Goal: Transaction & Acquisition: Purchase product/service

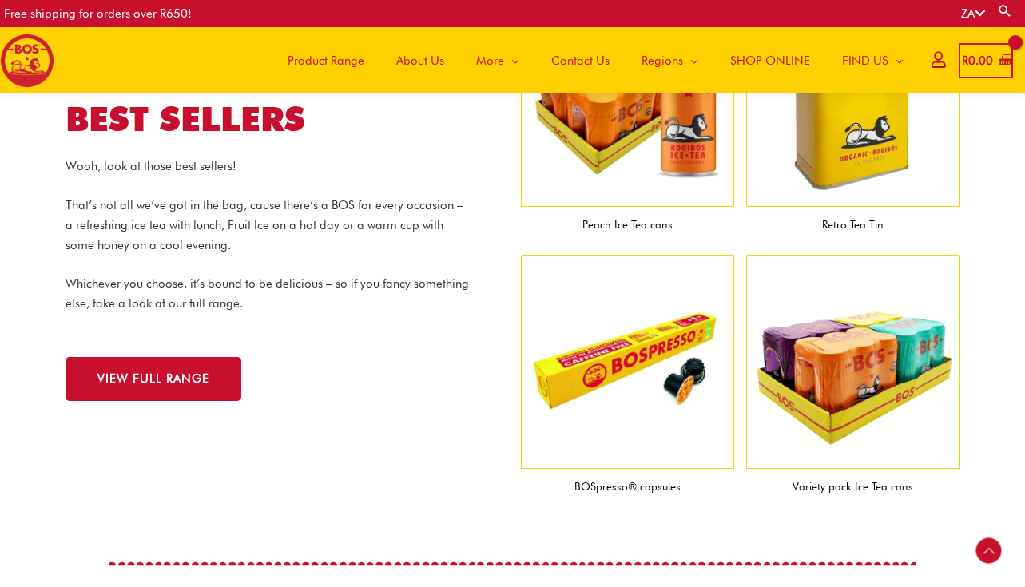
scroll to position [1598, 0]
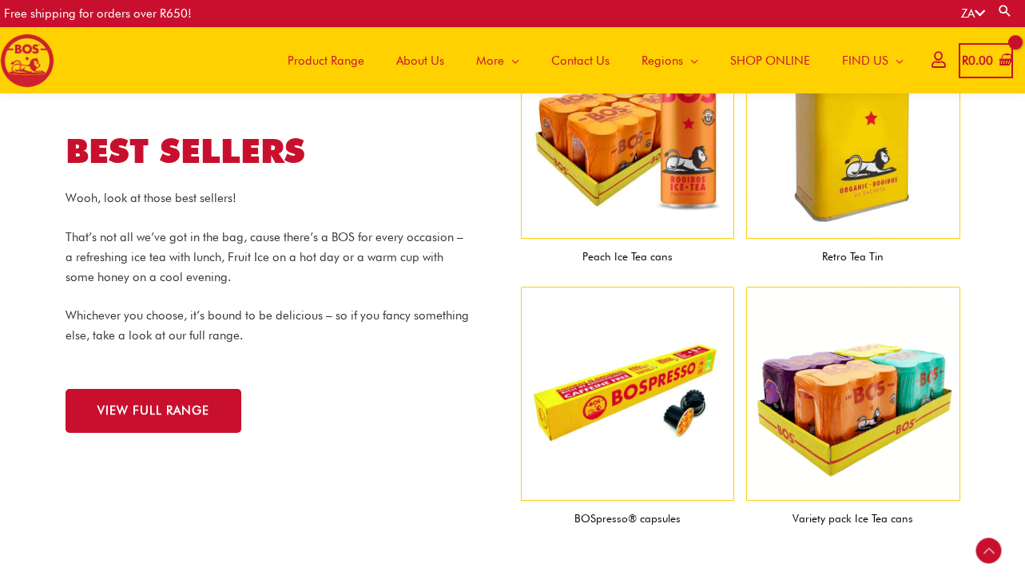
click at [868, 415] on img at bounding box center [853, 394] width 214 height 214
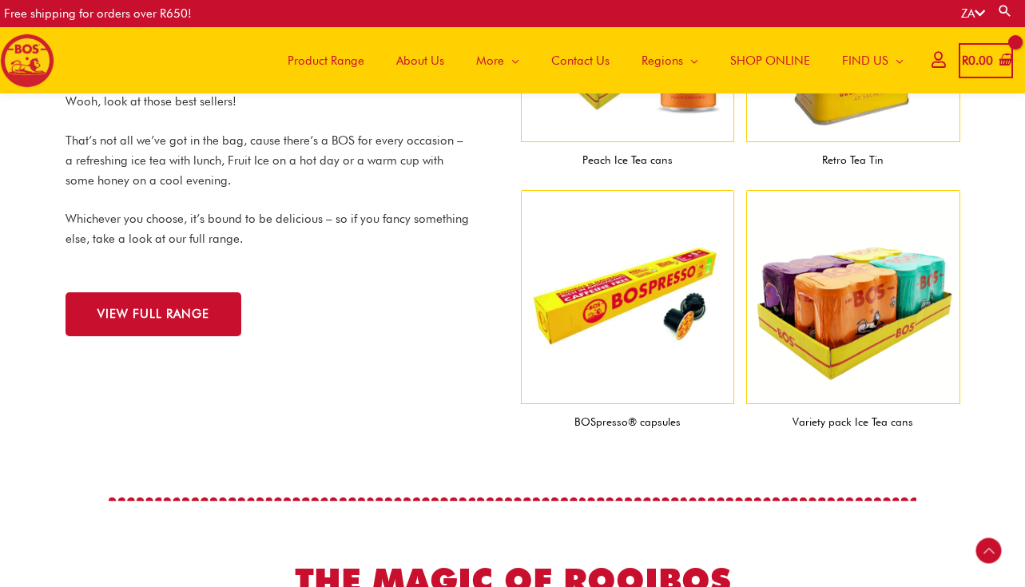
scroll to position [1726, 0]
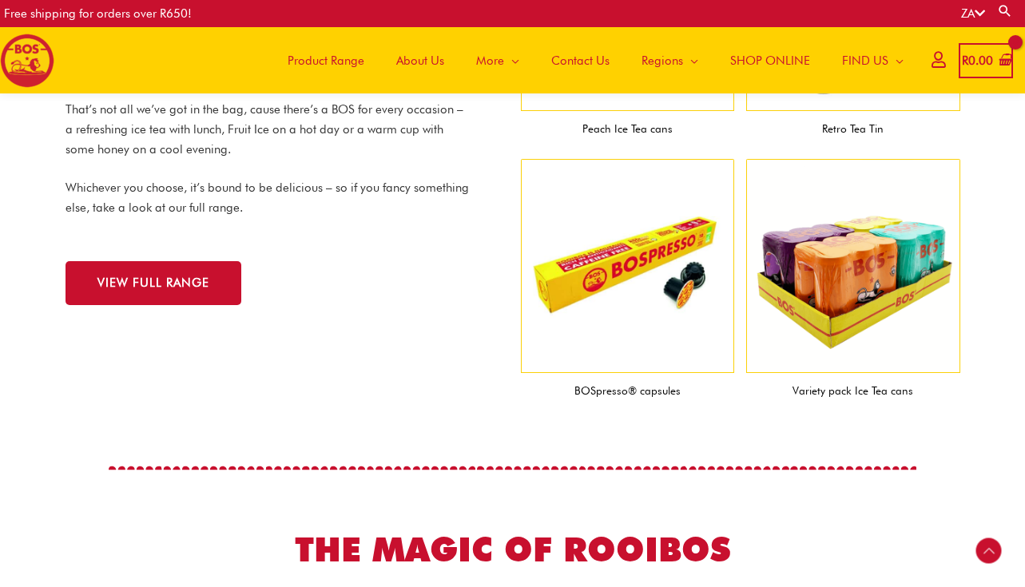
click at [851, 390] on figcaption "Variety pack Ice Tea cans" at bounding box center [853, 391] width 214 height 36
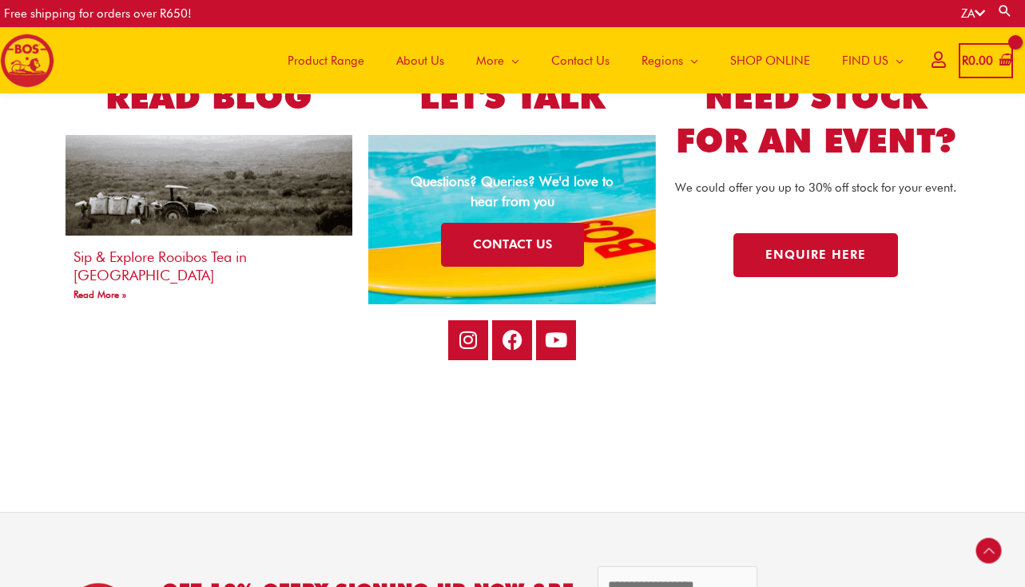
scroll to position [3005, 0]
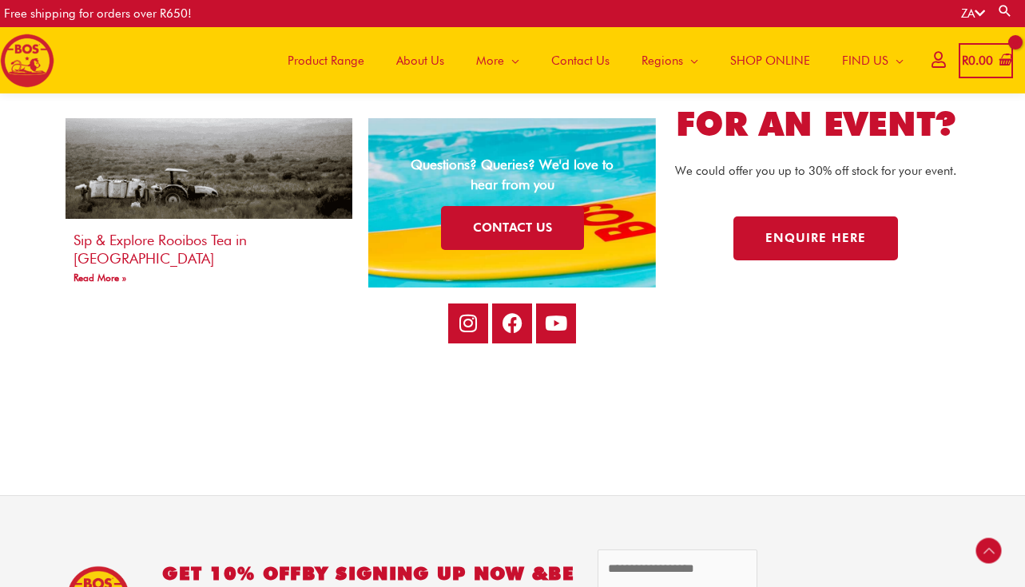
click at [753, 61] on span "SHOP ONLINE" at bounding box center [771, 61] width 80 height 48
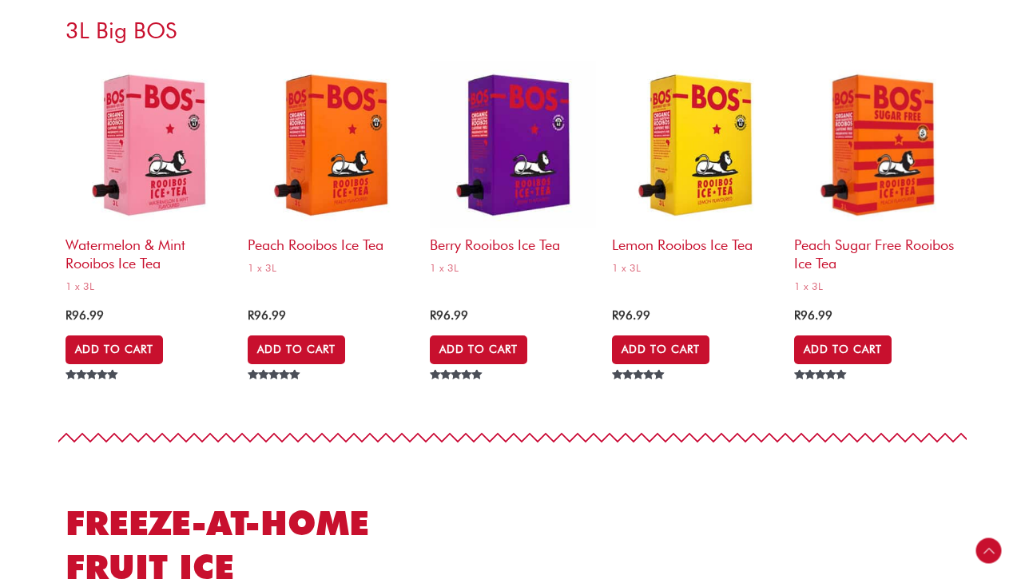
scroll to position [6681, 0]
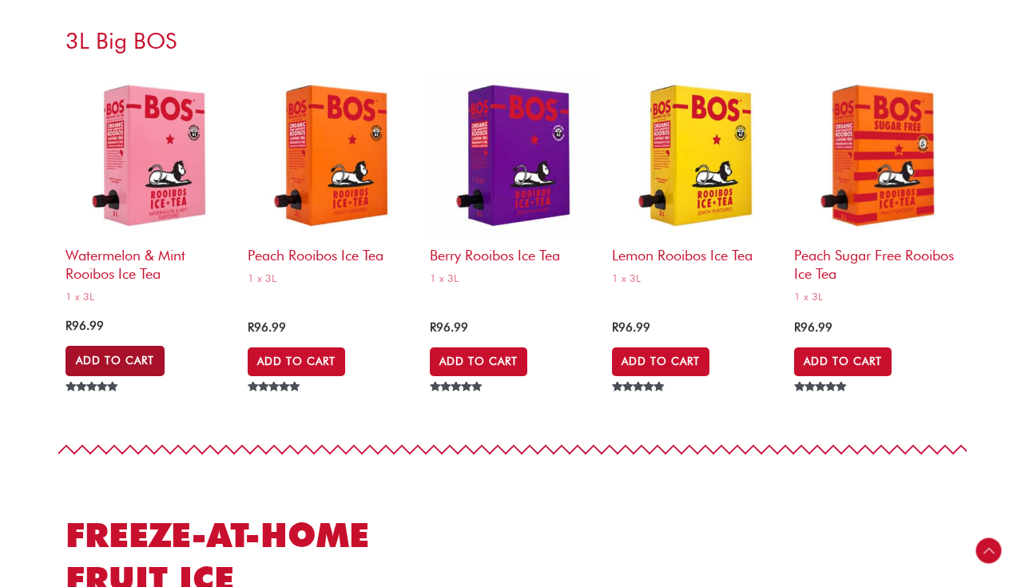
click at [132, 363] on link "Add to Cart" at bounding box center [115, 361] width 99 height 30
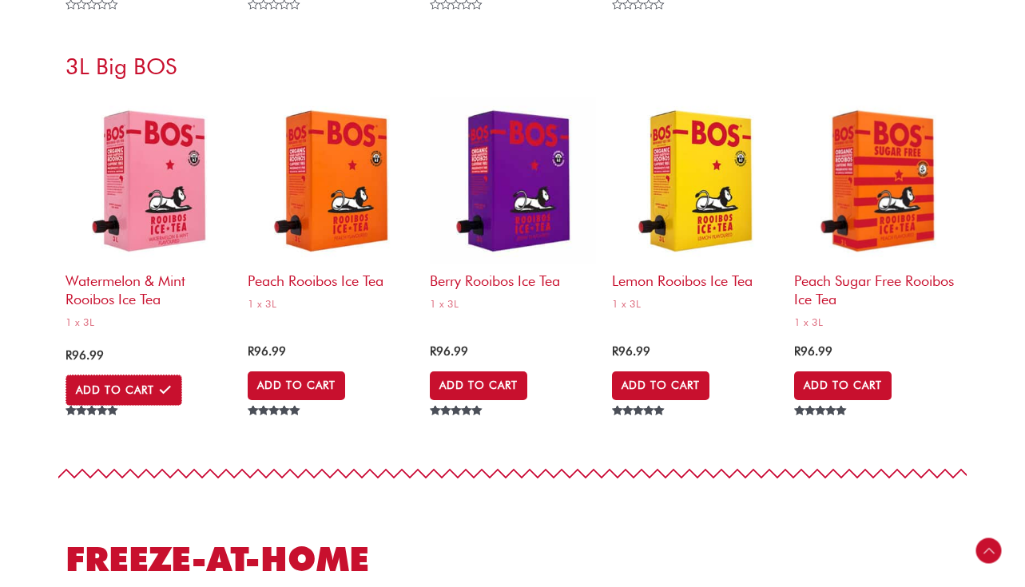
scroll to position [6644, 0]
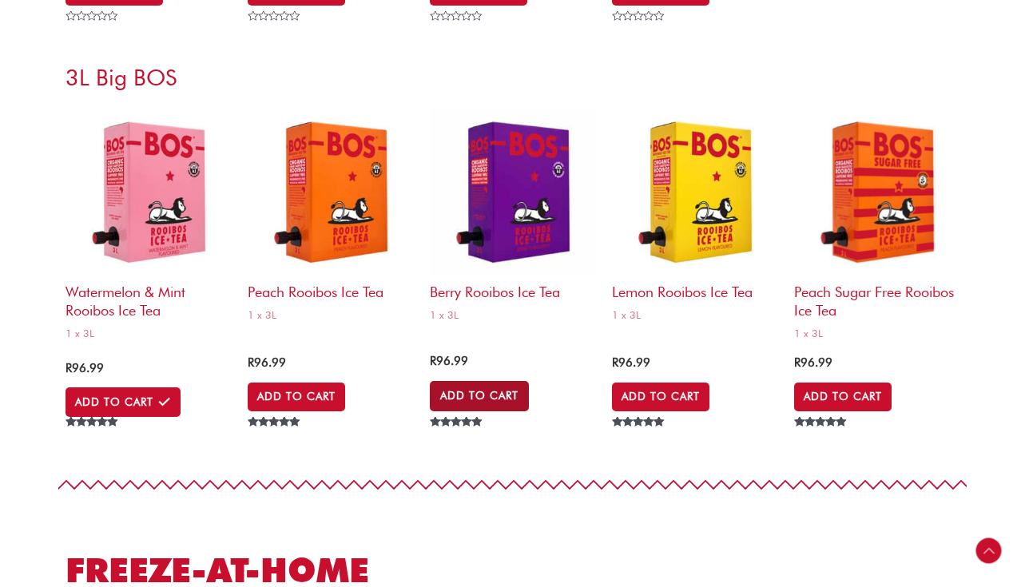
click at [493, 400] on link "Add to Cart" at bounding box center [479, 396] width 99 height 30
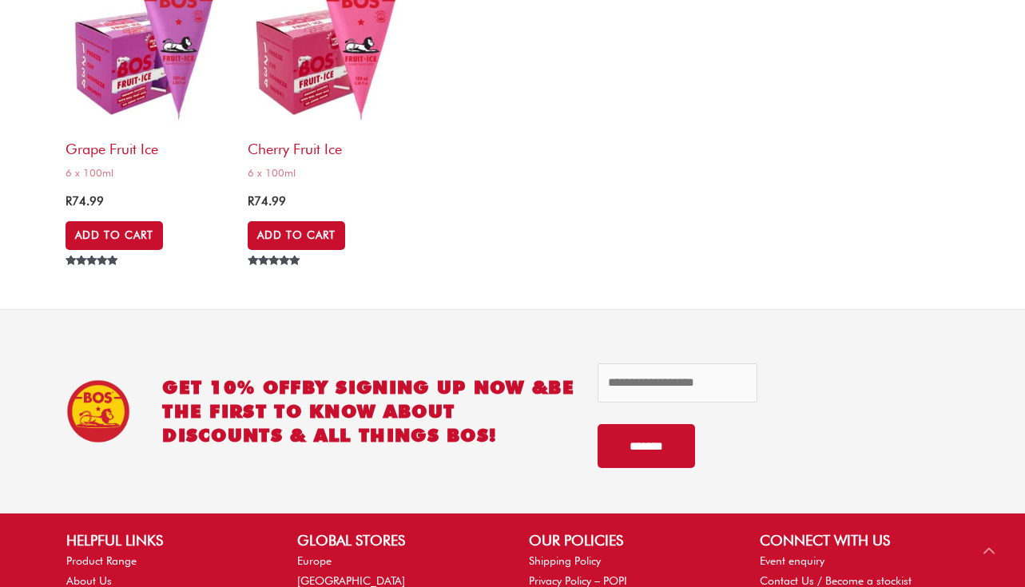
scroll to position [7594, 0]
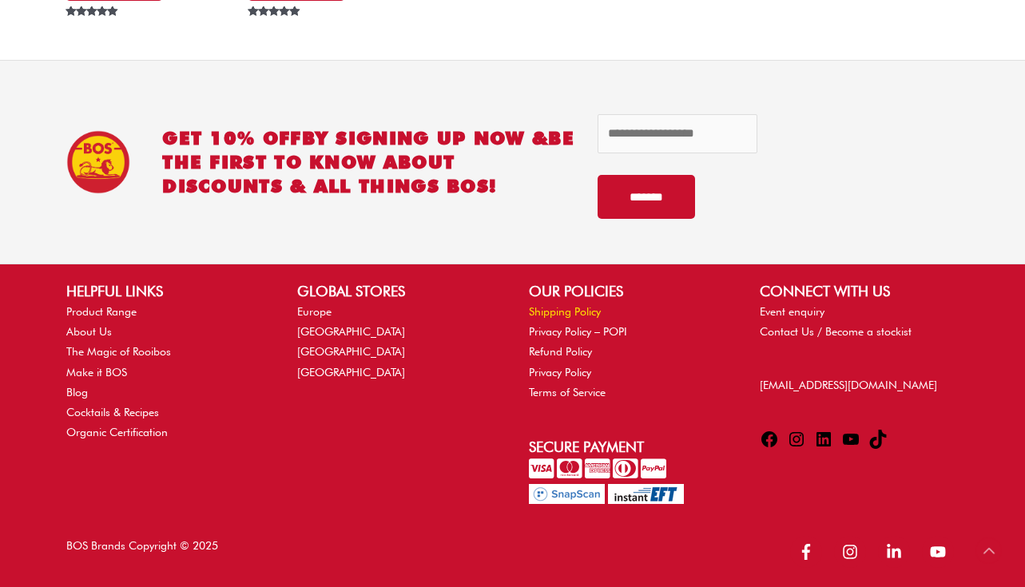
click at [567, 308] on link "Shipping Policy" at bounding box center [565, 311] width 72 height 13
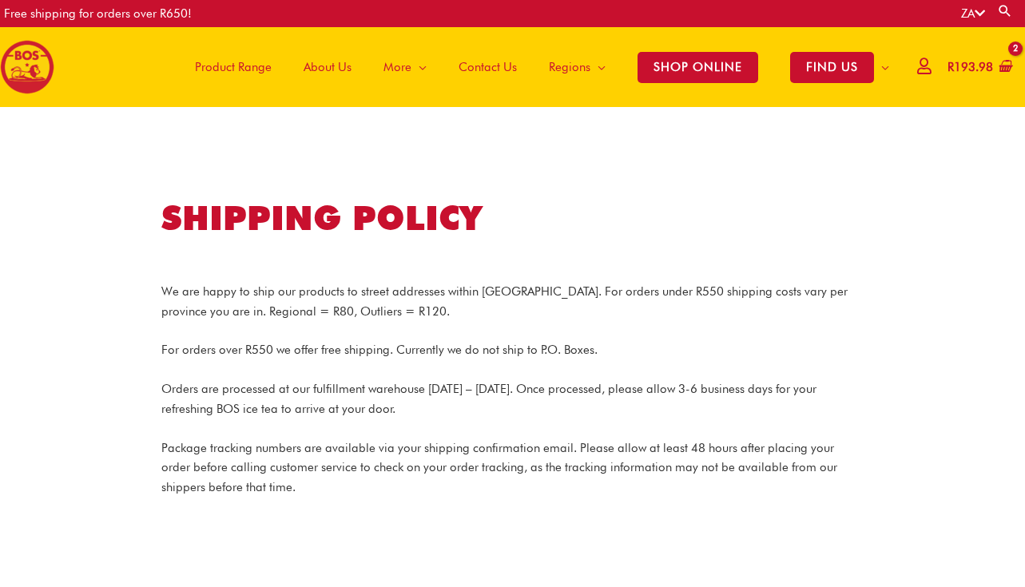
click at [480, 400] on p "Orders are processed at our fulfillment warehouse Monday – Friday. Once process…" at bounding box center [512, 400] width 703 height 40
click at [811, 288] on p "We are happy to ship our products to street addresses within South Africa. For …" at bounding box center [512, 302] width 703 height 40
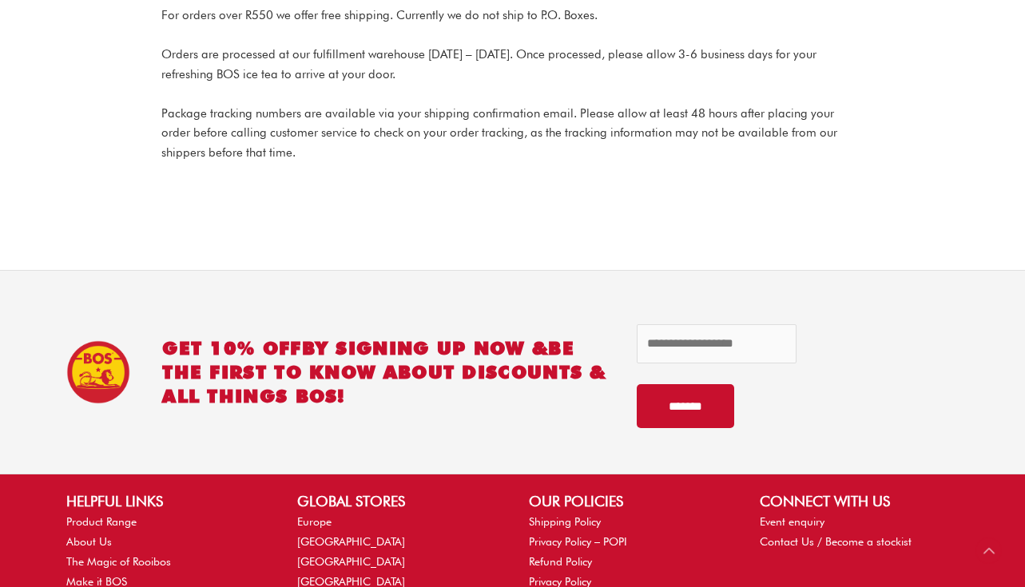
scroll to position [352, 0]
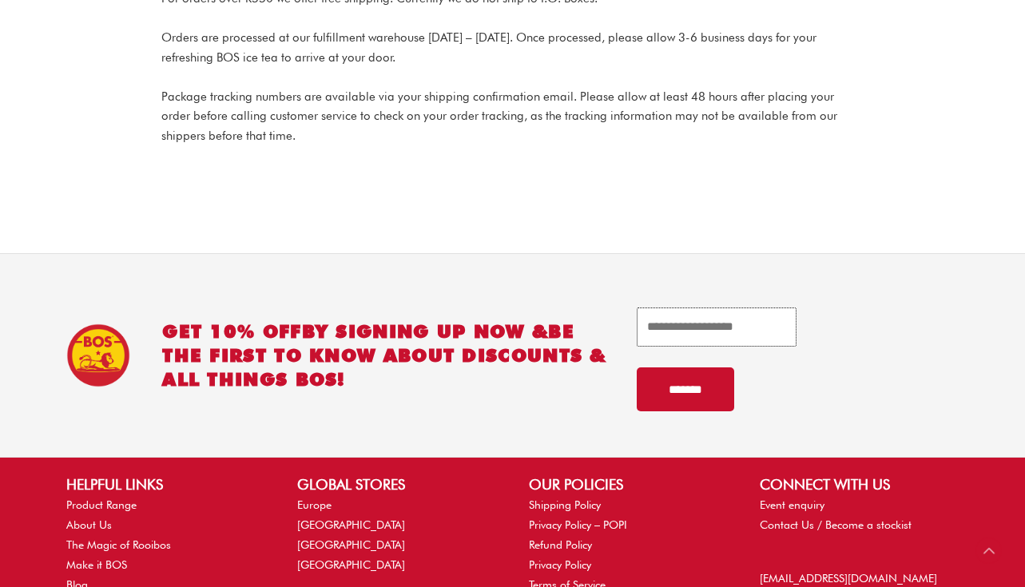
click at [711, 328] on input "email" at bounding box center [717, 327] width 160 height 39
type input "**********"
click at [688, 384] on input "*******" at bounding box center [686, 390] width 98 height 44
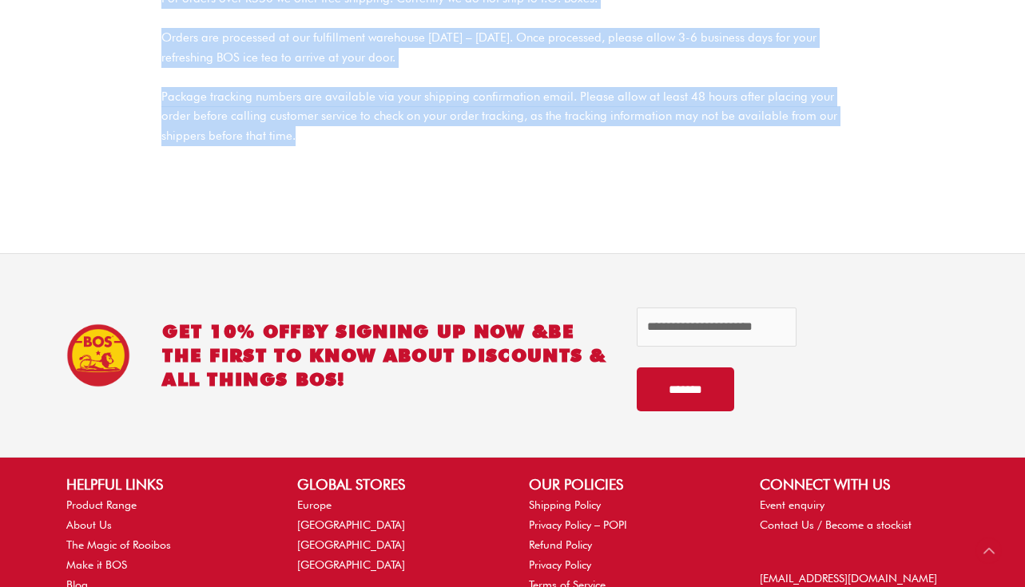
scroll to position [0, 0]
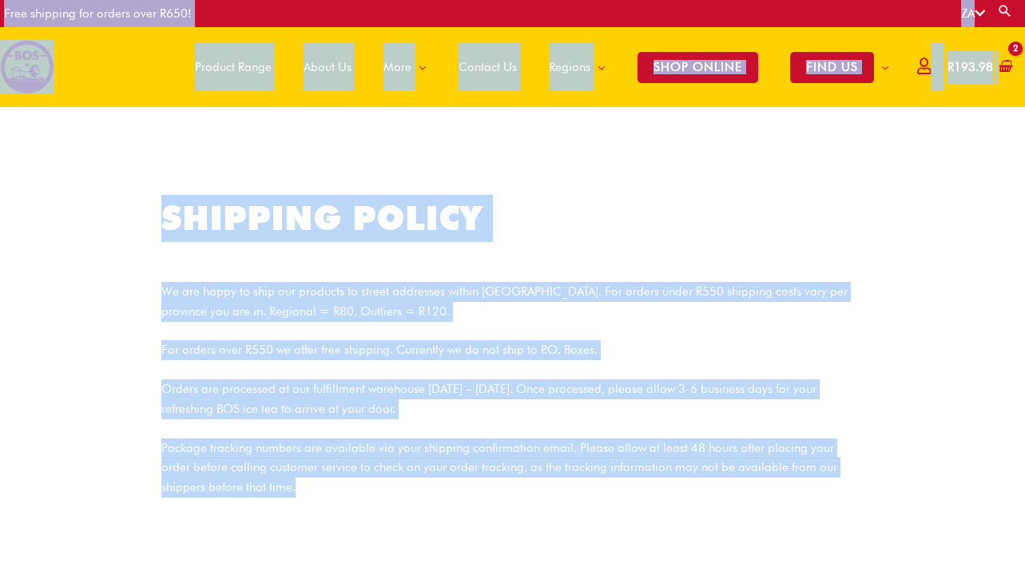
drag, startPoint x: 455, startPoint y: 198, endPoint x: 448, endPoint y: -90, distance: 287.8
click at [448, 0] on html "Skip to content Free shipping for orders over R650! ZA Search for: Search Main …" at bounding box center [512, 566] width 1025 height 1133
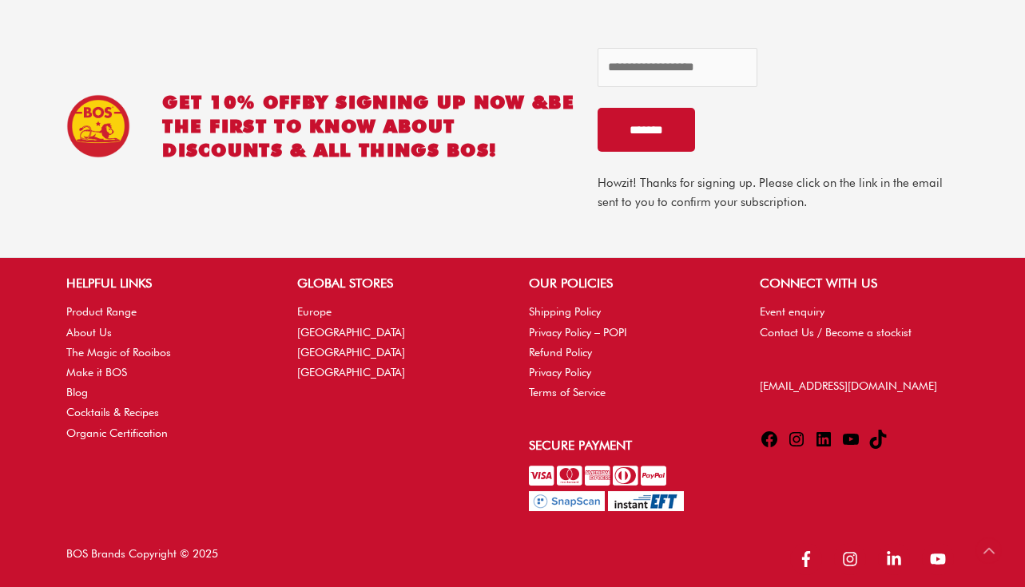
scroll to position [619, 0]
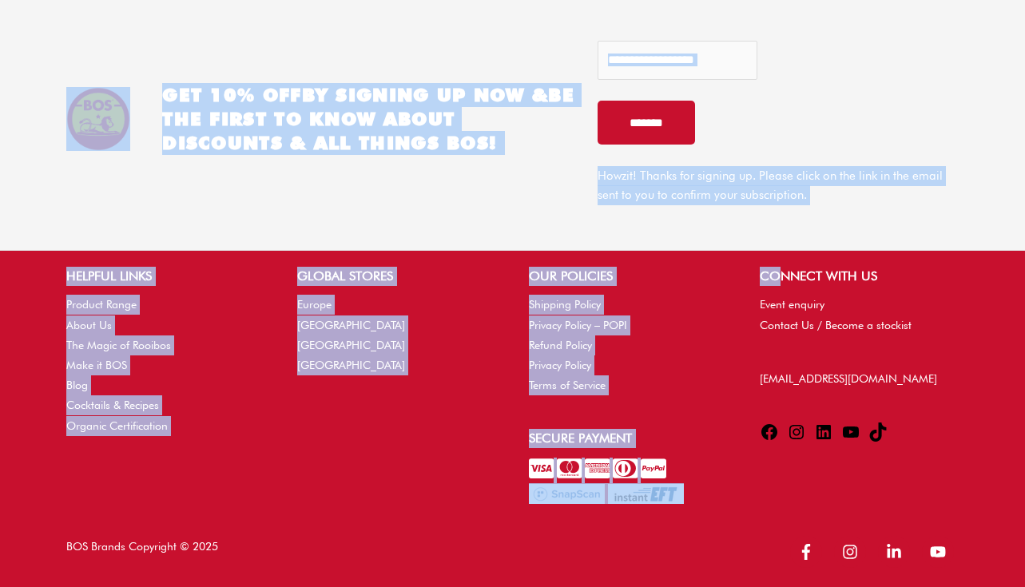
scroll to position [0, 0]
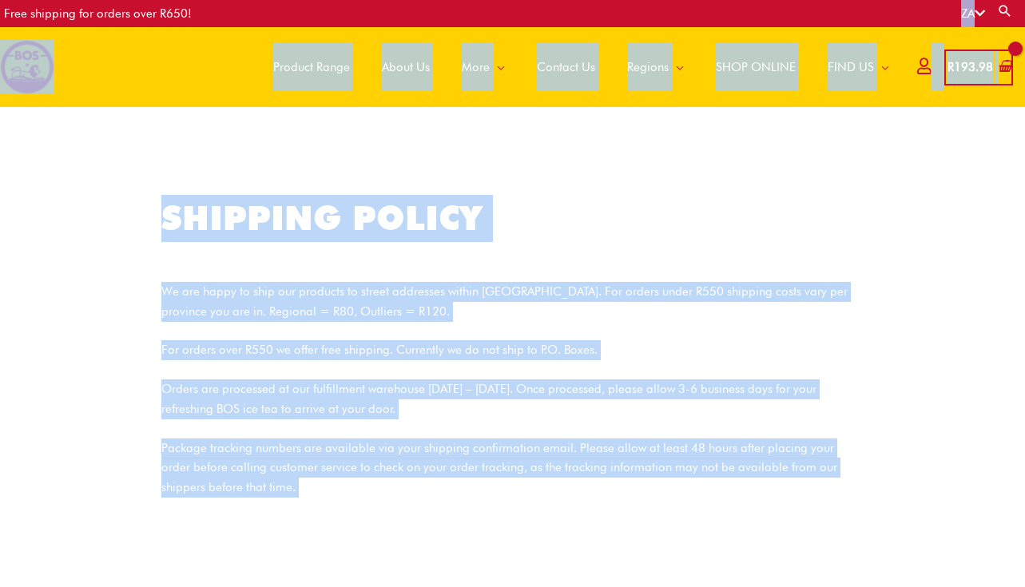
drag, startPoint x: 781, startPoint y: 284, endPoint x: 774, endPoint y: -90, distance: 373.3
click at [743, 64] on span "SHOP ONLINE" at bounding box center [756, 67] width 80 height 48
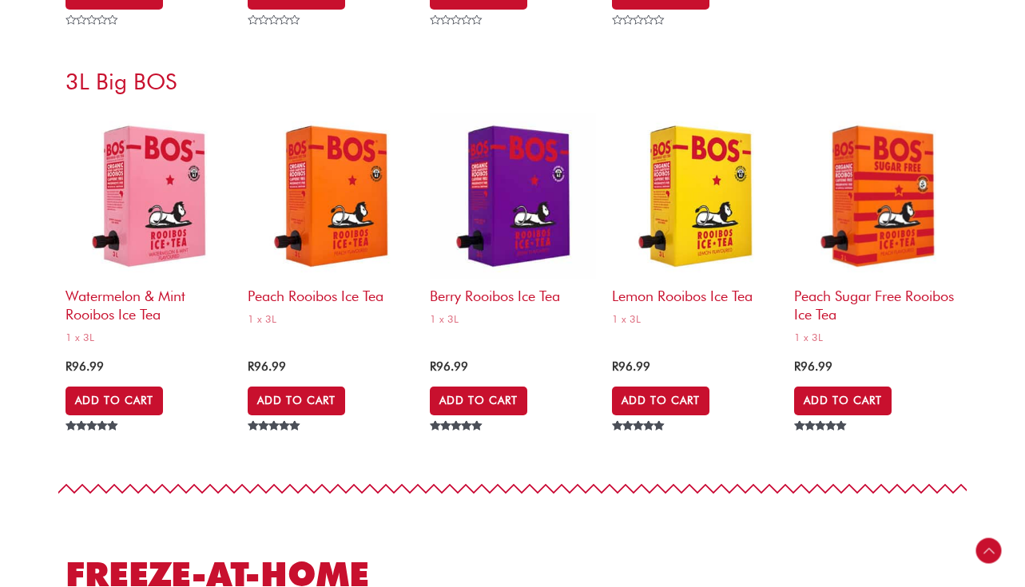
scroll to position [6629, 0]
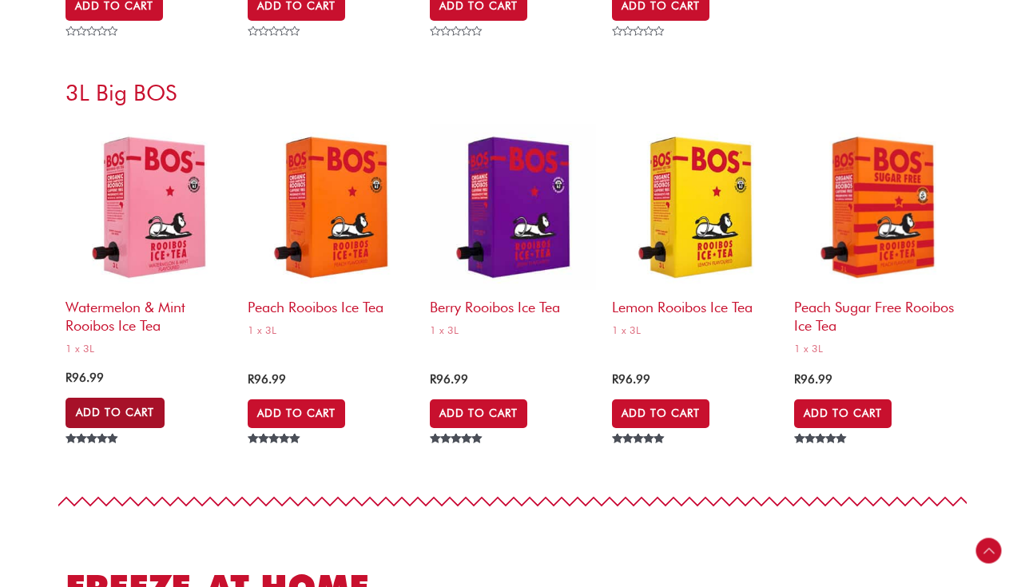
click at [118, 412] on link "Add to Cart" at bounding box center [115, 413] width 99 height 30
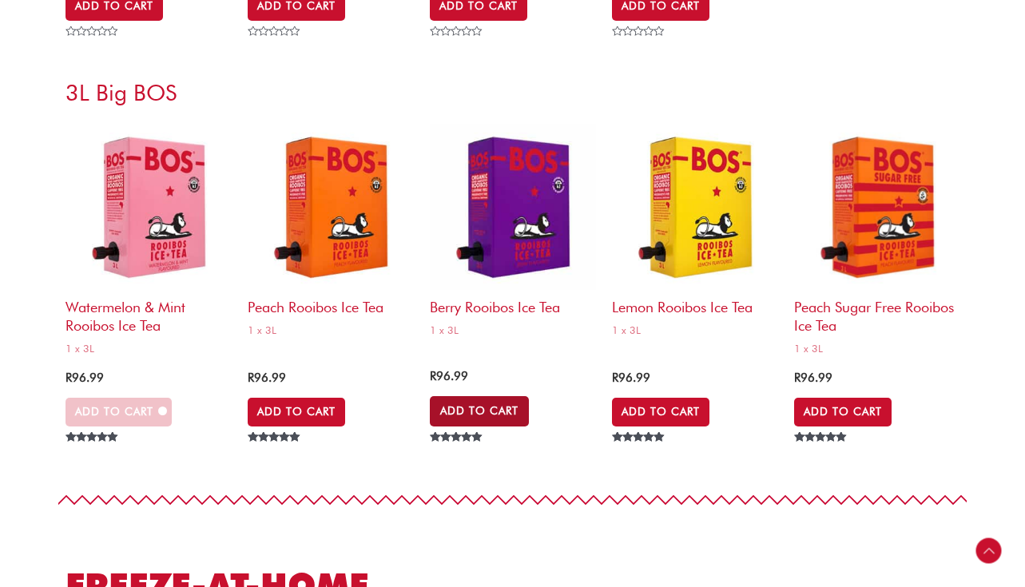
click at [496, 411] on link "Add to Cart" at bounding box center [479, 411] width 99 height 30
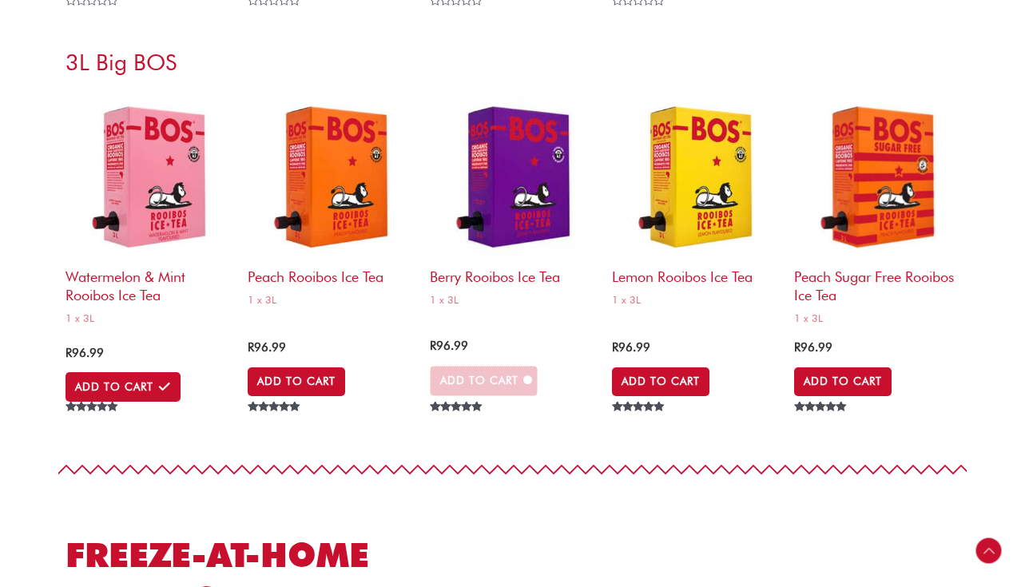
scroll to position [6661, 0]
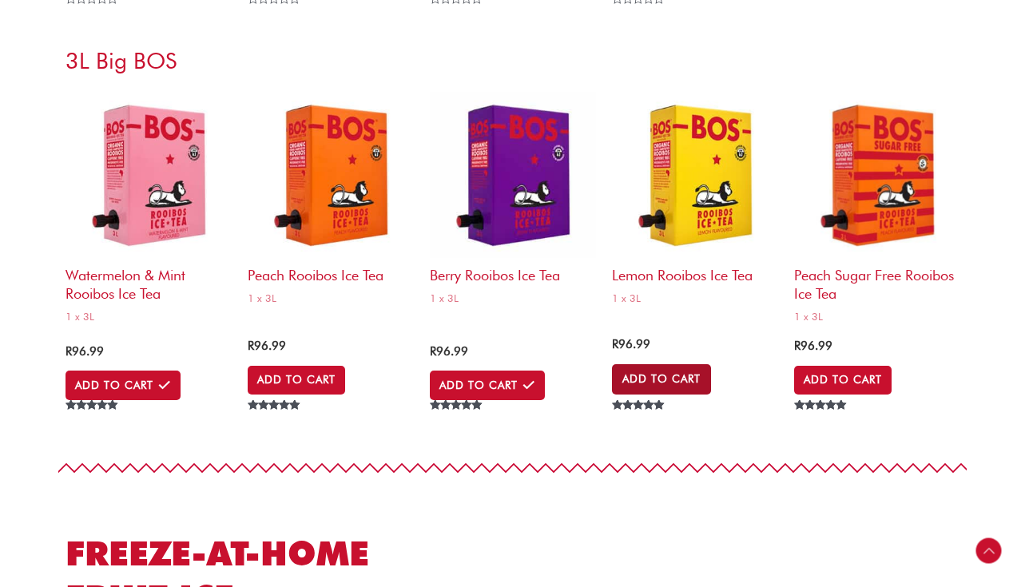
click at [657, 384] on link "Add to Cart" at bounding box center [661, 379] width 99 height 30
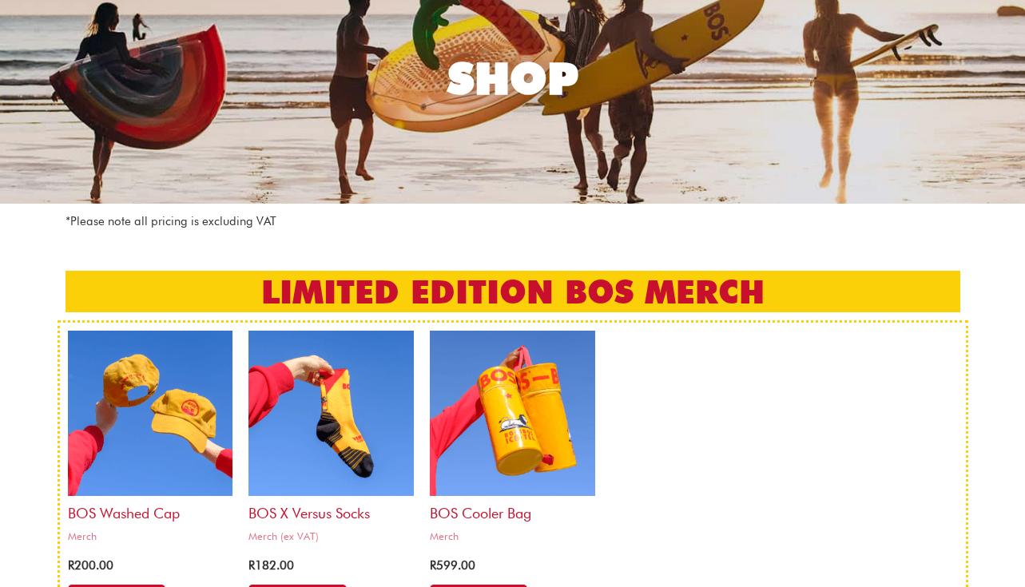
scroll to position [0, 0]
